Goal: Task Accomplishment & Management: Use online tool/utility

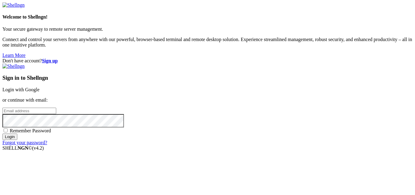
click at [40, 87] on link "Login with Google" at bounding box center [20, 89] width 37 height 5
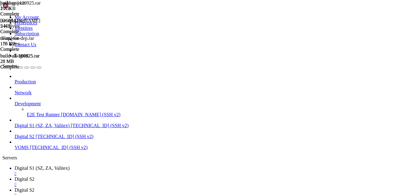
scroll to position [124, 0]
click at [34, 187] on span "Digital S2" at bounding box center [25, 189] width 20 height 5
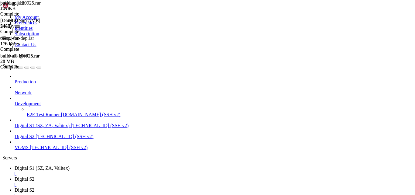
click at [143, 176] on link "Digital S2 " at bounding box center [214, 181] width 398 height 11
click at [210, 187] on link "Digital S2 " at bounding box center [214, 192] width 398 height 11
click at [380, 140] on div "build-api-120925.rar 107 KB Complete [DOMAIN_NAME] 5 KB Complete di-api-for-dep…" at bounding box center [207, 97] width 415 height 195
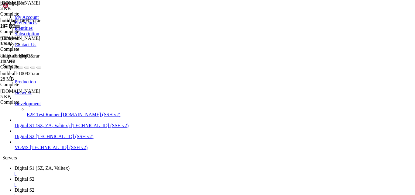
scroll to position [14, 0]
click at [151, 176] on link "Digital S2 " at bounding box center [214, 181] width 398 height 11
